Goal: Task Accomplishment & Management: Manage account settings

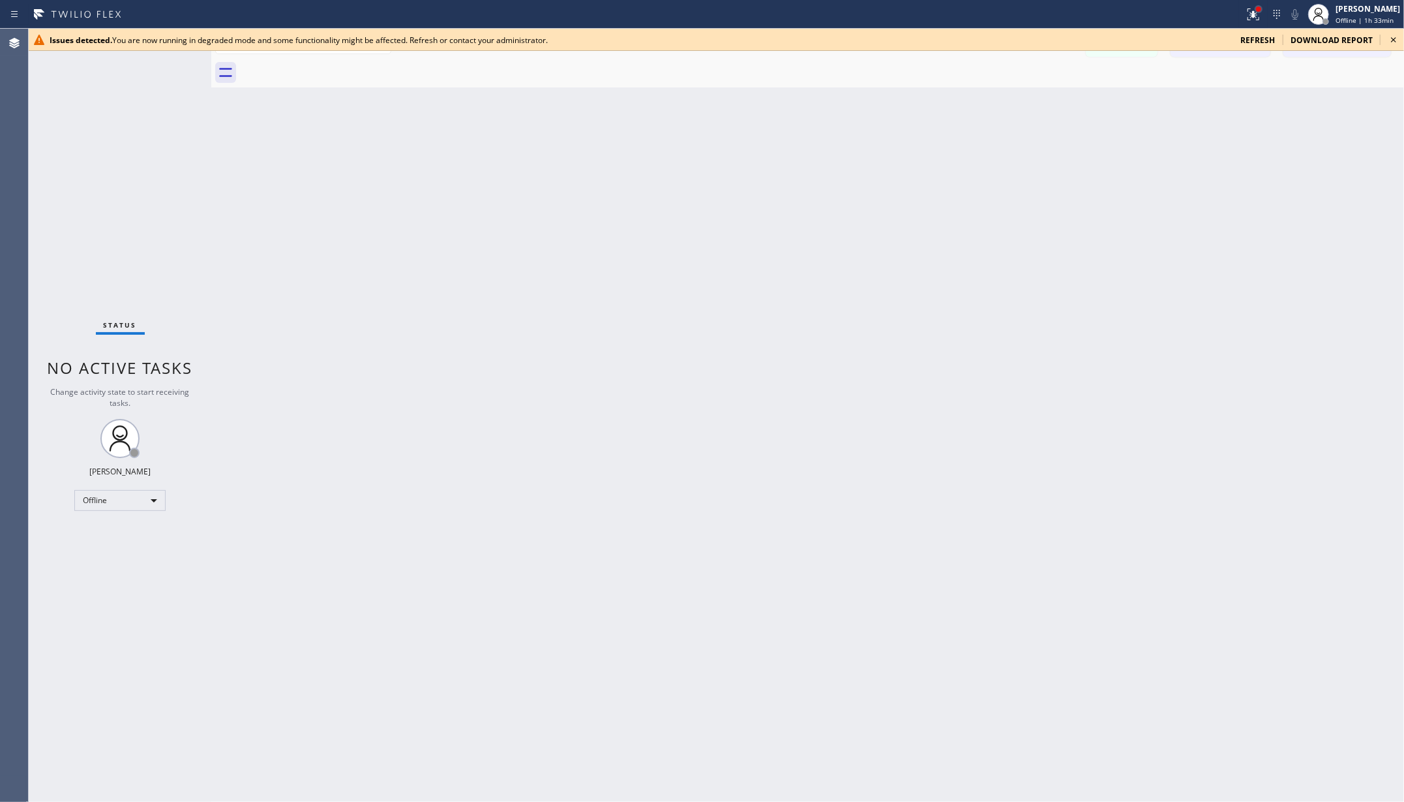
click at [1261, 11] on div at bounding box center [1259, 9] width 8 height 8
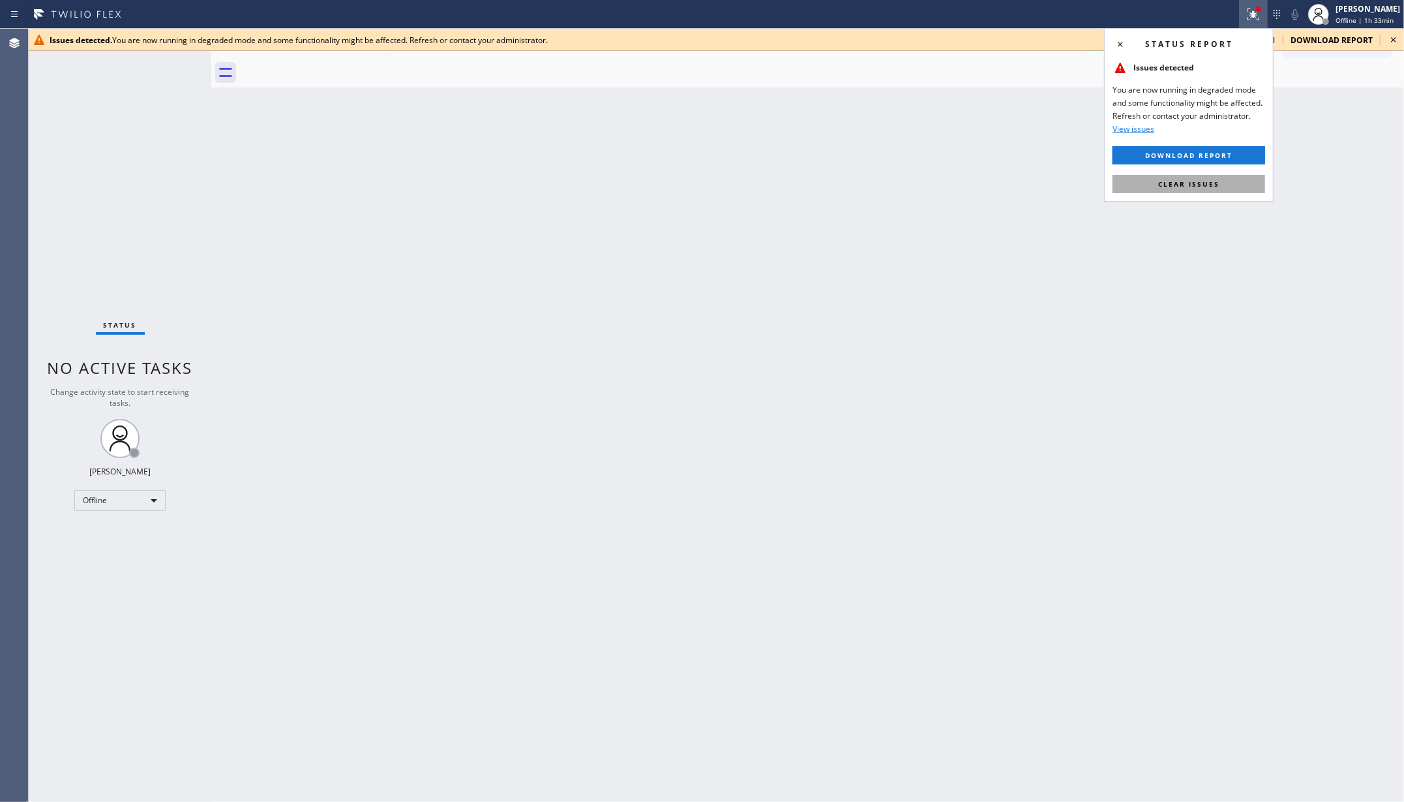
click at [1185, 175] on button "Clear issues" at bounding box center [1189, 184] width 153 height 18
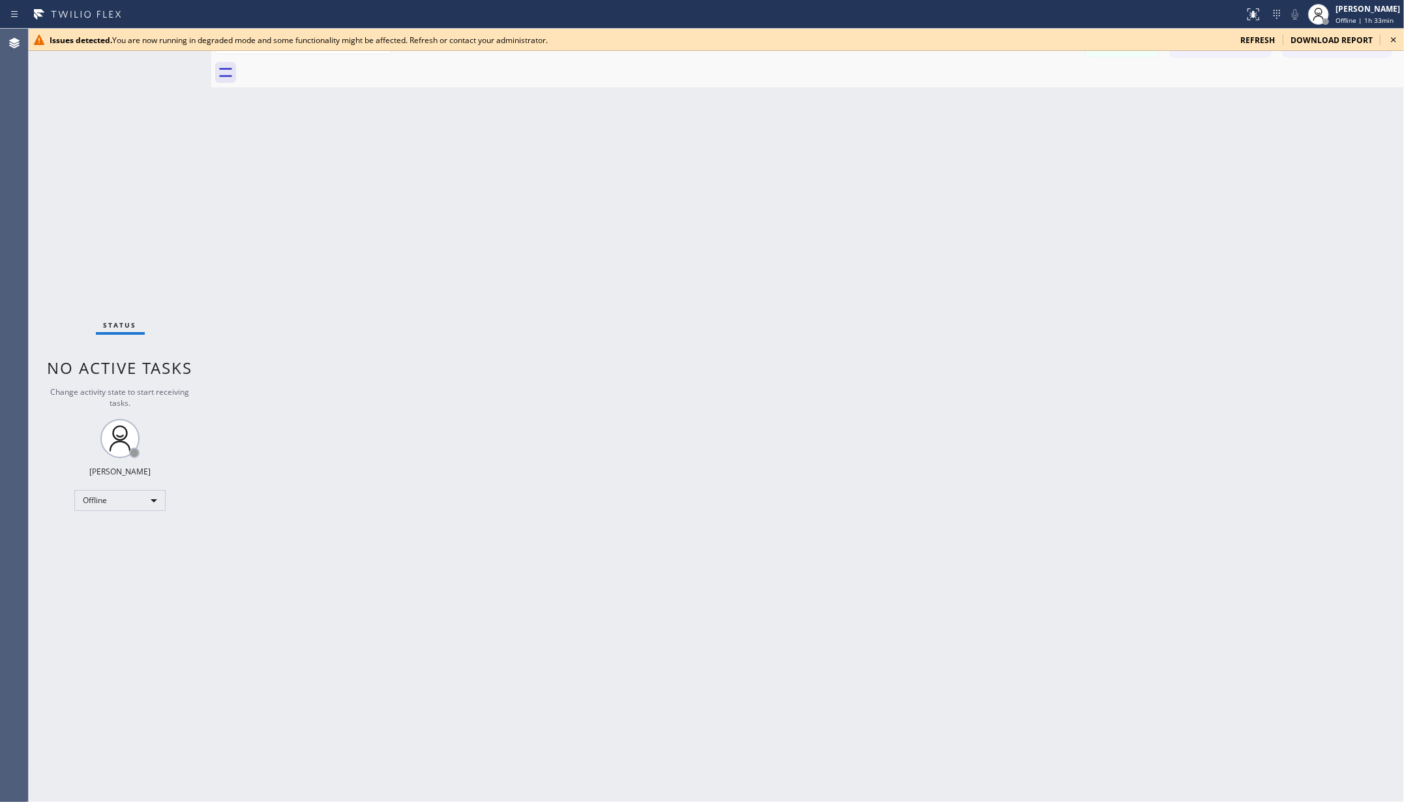
click at [1397, 40] on icon at bounding box center [1394, 40] width 16 height 16
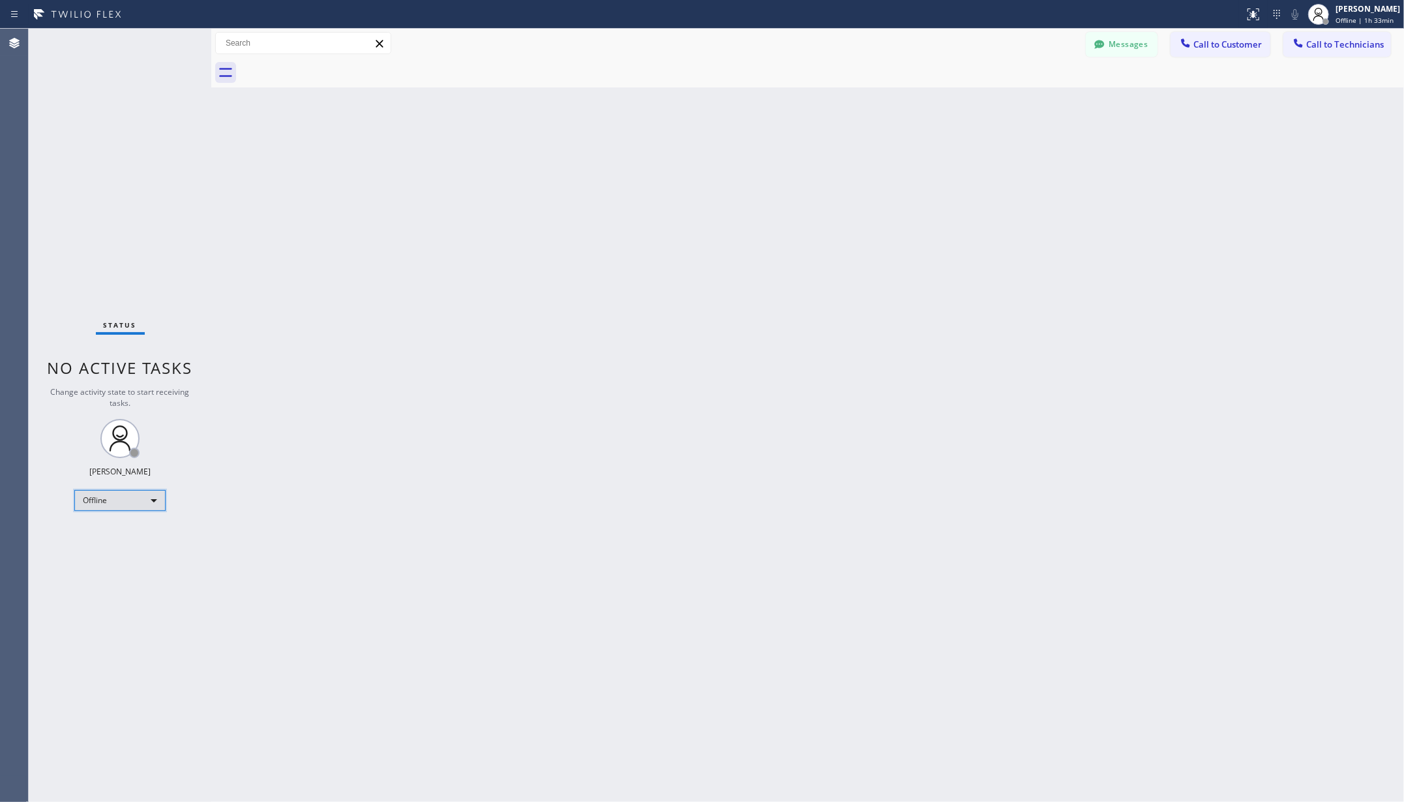
click at [133, 504] on div "Offline" at bounding box center [119, 500] width 91 height 21
click at [115, 554] on li "Unavailable" at bounding box center [119, 551] width 88 height 16
click at [478, 515] on div "Back to Dashboard Change Sender ID Customers Technicians Select a contact Outbo…" at bounding box center [807, 415] width 1193 height 773
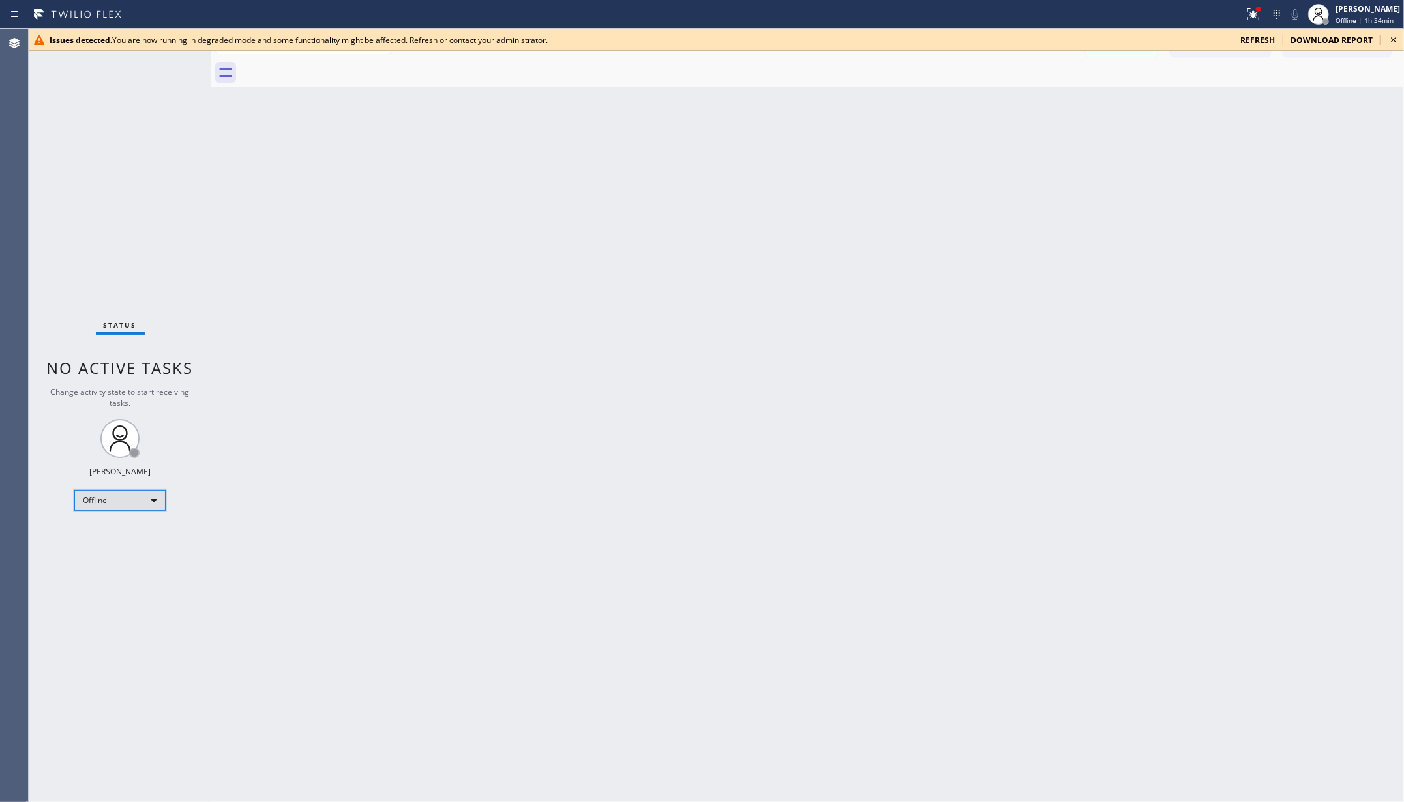
click at [128, 502] on div "Offline" at bounding box center [119, 500] width 91 height 21
click at [125, 549] on li "Unavailable" at bounding box center [119, 551] width 88 height 16
click at [407, 414] on div "Back to Dashboard Change Sender ID Customers Technicians AA Adam Arseneault 08/…" at bounding box center [807, 415] width 1193 height 773
click at [1396, 35] on icon at bounding box center [1394, 40] width 16 height 16
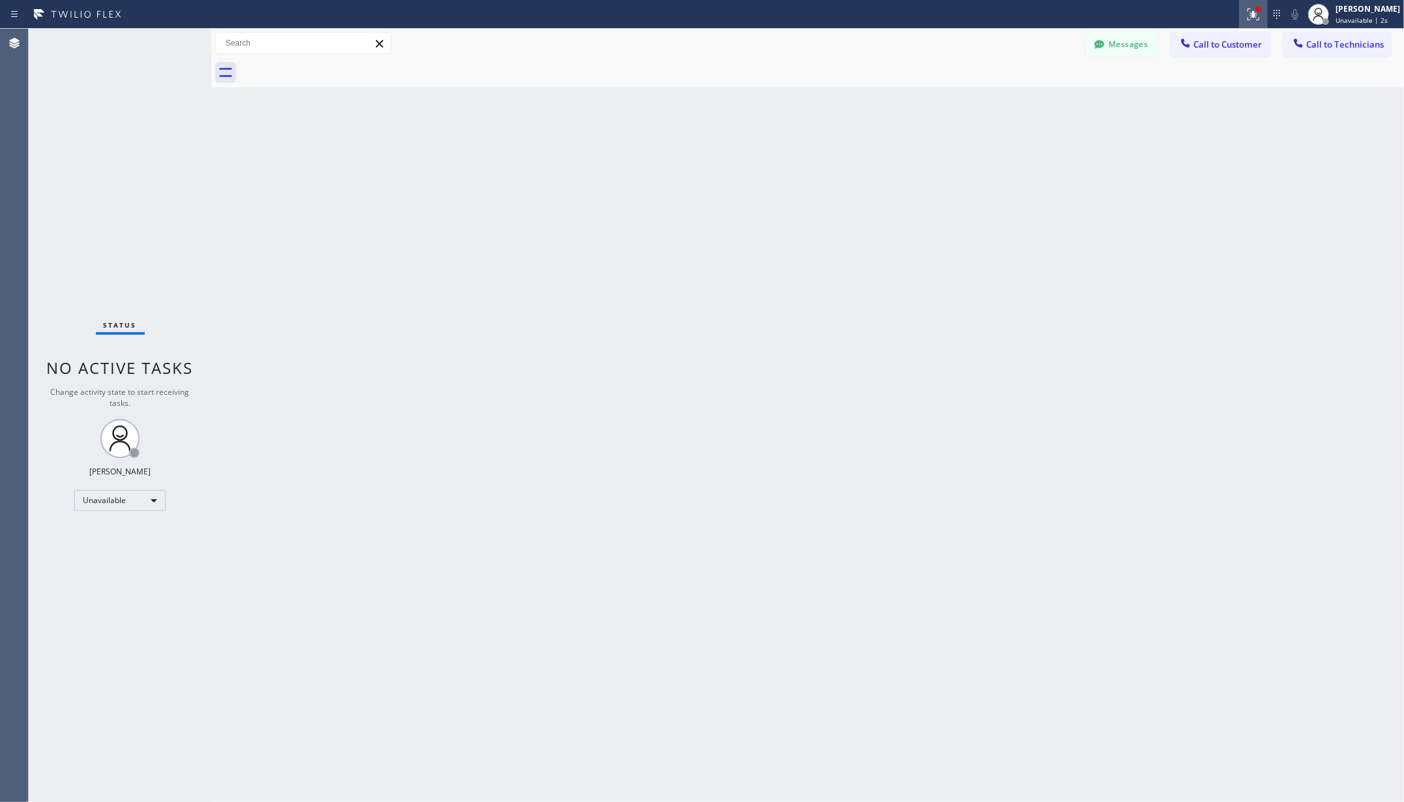
click at [1258, 10] on icon at bounding box center [1254, 15] width 16 height 16
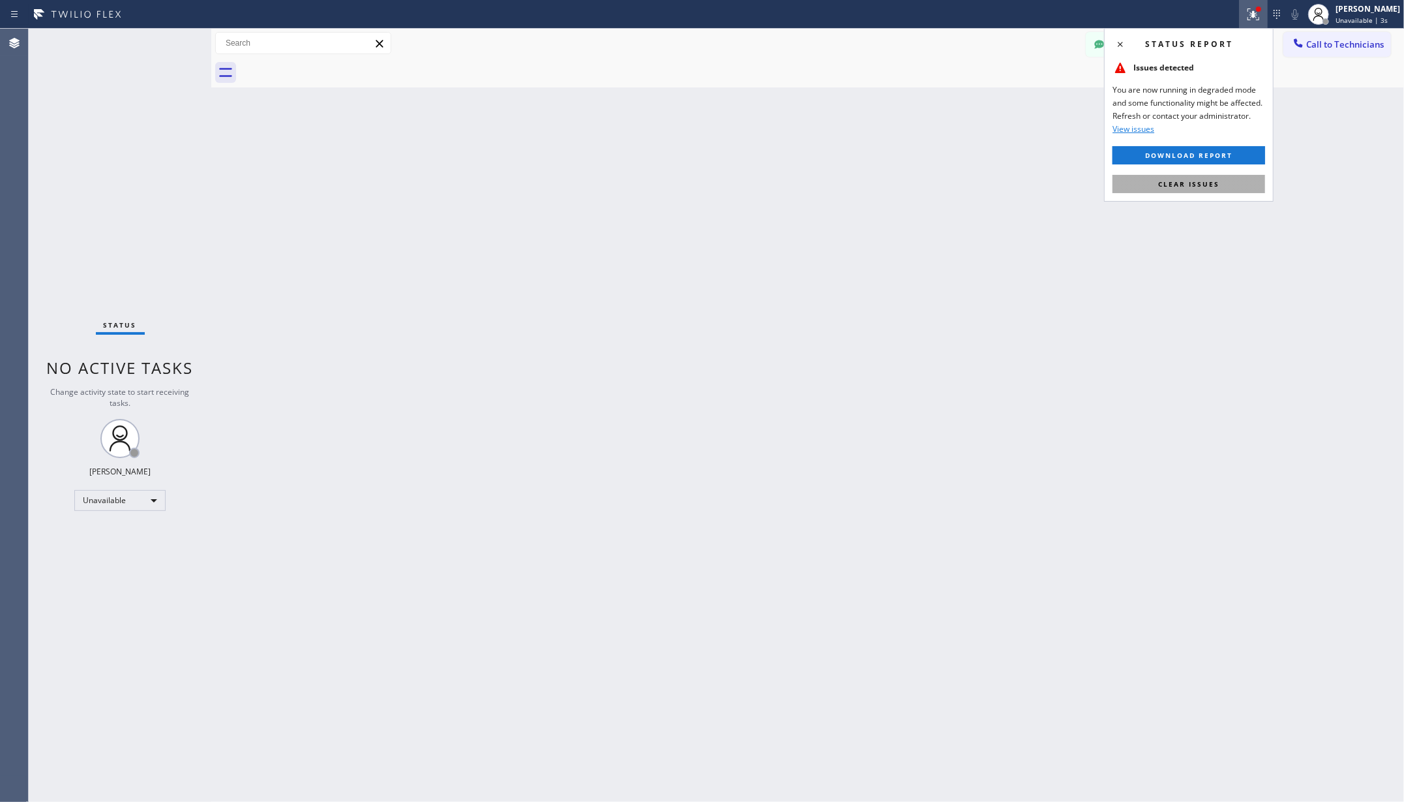
click at [1193, 183] on span "Clear issues" at bounding box center [1188, 183] width 61 height 9
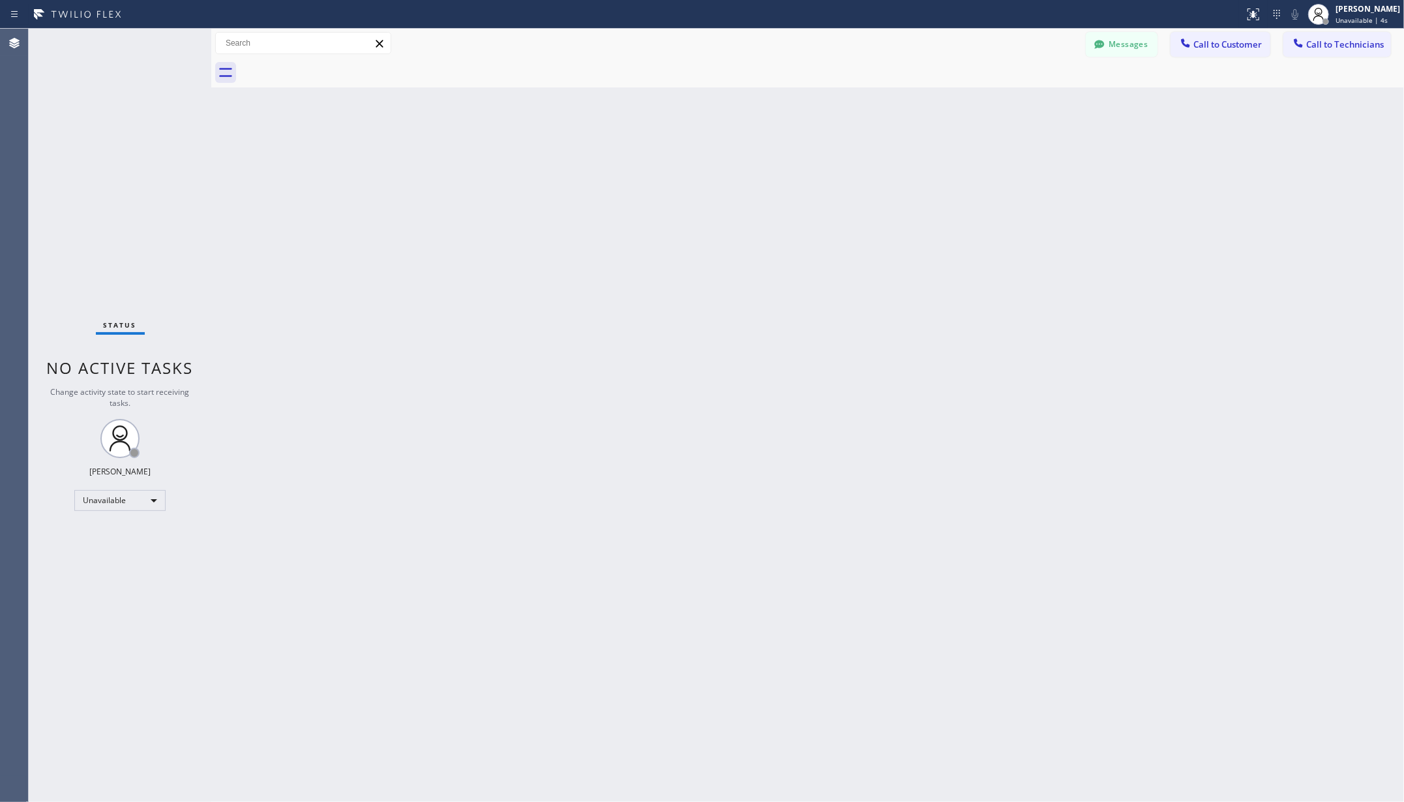
click at [718, 209] on div "Back to Dashboard Change Sender ID Customers Technicians AA Adam Arseneault 08/…" at bounding box center [807, 415] width 1193 height 773
click at [324, 322] on div "Back to Dashboard Change Sender ID Customers Technicians AA Adam Arseneault 08/…" at bounding box center [807, 415] width 1193 height 773
